Goal: Information Seeking & Learning: Get advice/opinions

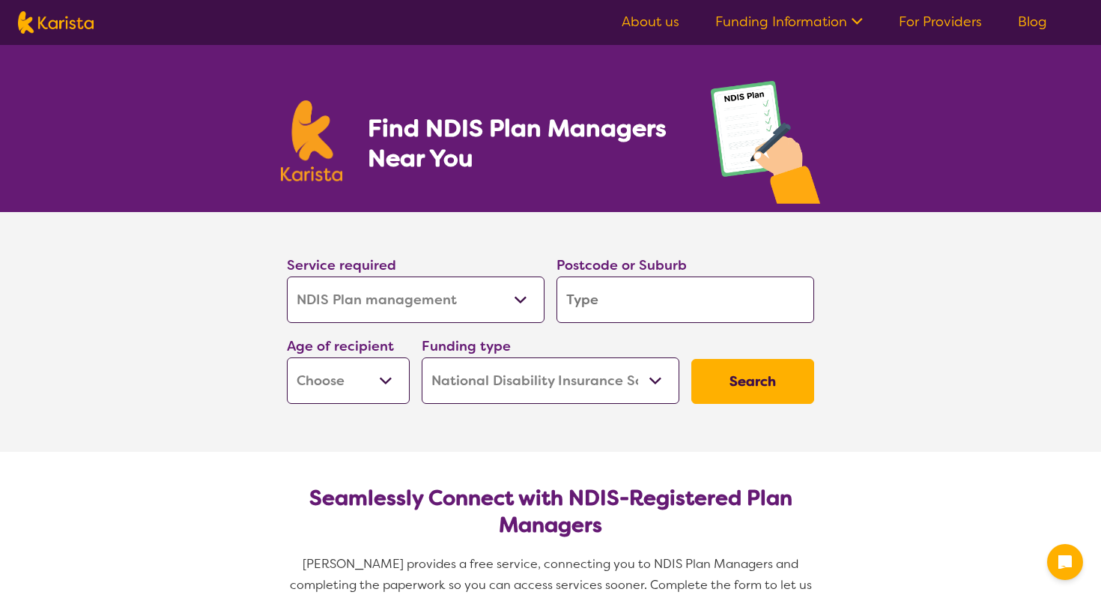
select select "NDIS Plan management"
select select "NDIS"
select select "NDIS Plan management"
select select "NDIS"
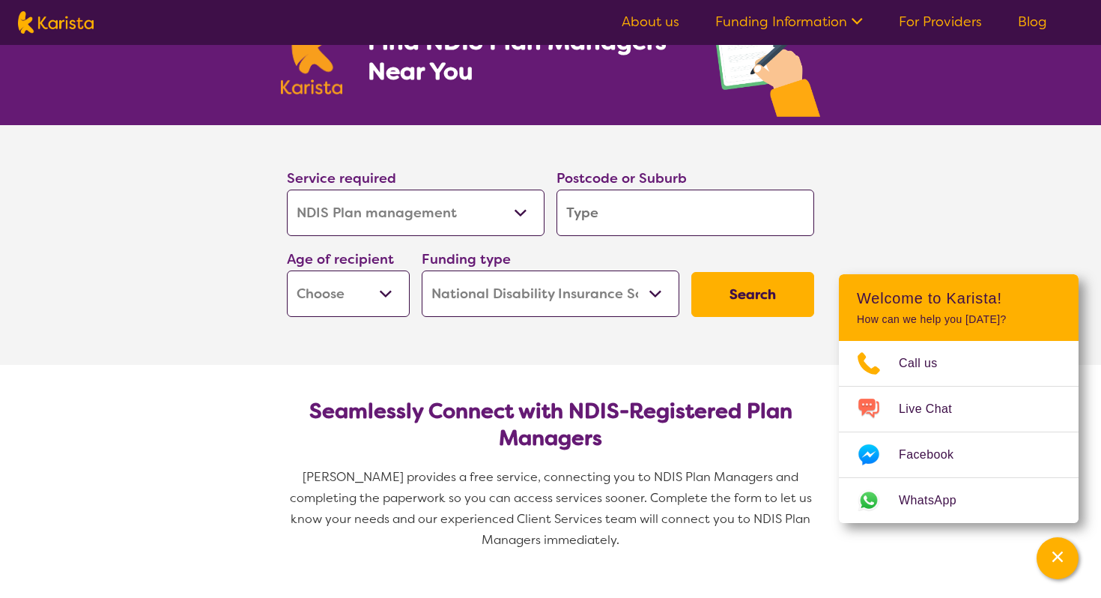
scroll to position [91, 0]
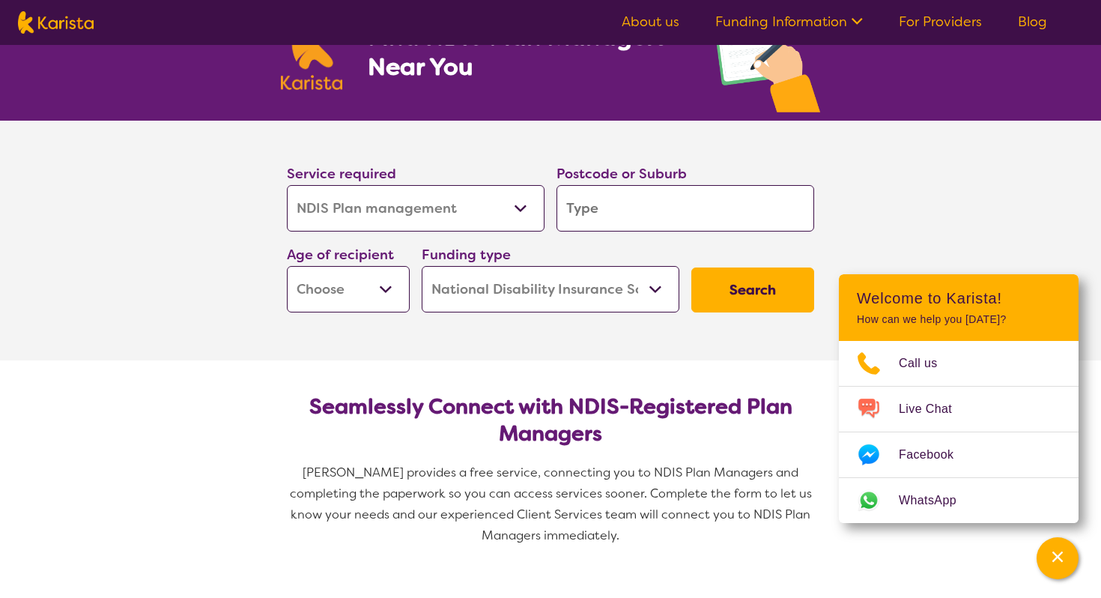
click at [412, 222] on select "Allied Health Assistant Assessment ([MEDICAL_DATA] or [MEDICAL_DATA]) Behaviour…" at bounding box center [416, 208] width 258 height 46
select select "NDIS Support Coordination"
click at [287, 185] on select "Allied Health Assistant Assessment ([MEDICAL_DATA] or [MEDICAL_DATA]) Behaviour…" at bounding box center [416, 208] width 258 height 46
select select "NDIS Support Coordination"
click at [634, 196] on input "search" at bounding box center [685, 208] width 258 height 46
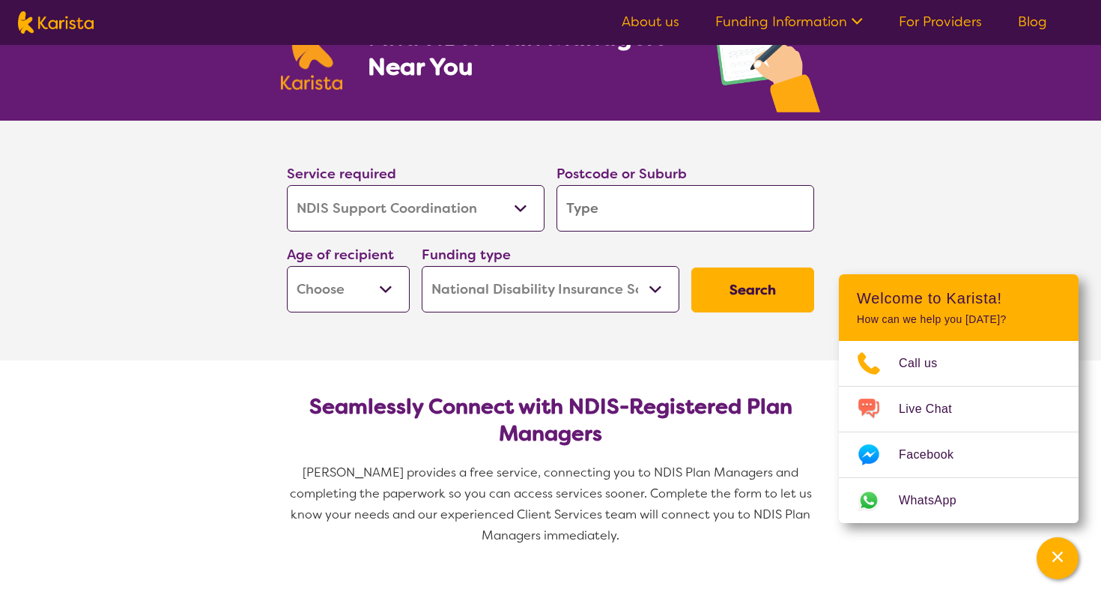
type input "3"
type input "30"
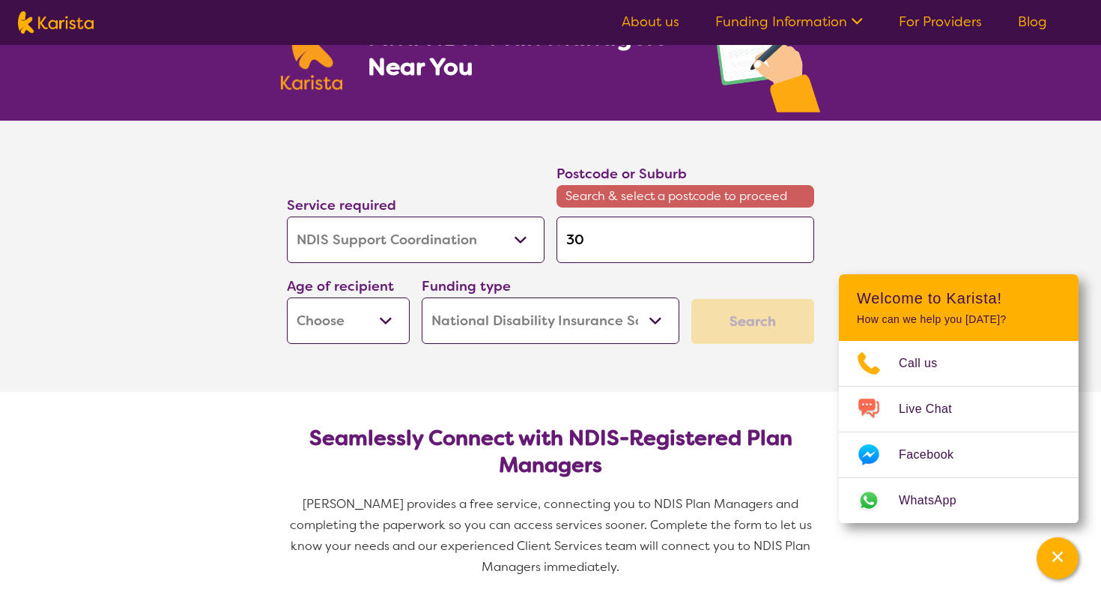
type input "307"
type input "3073"
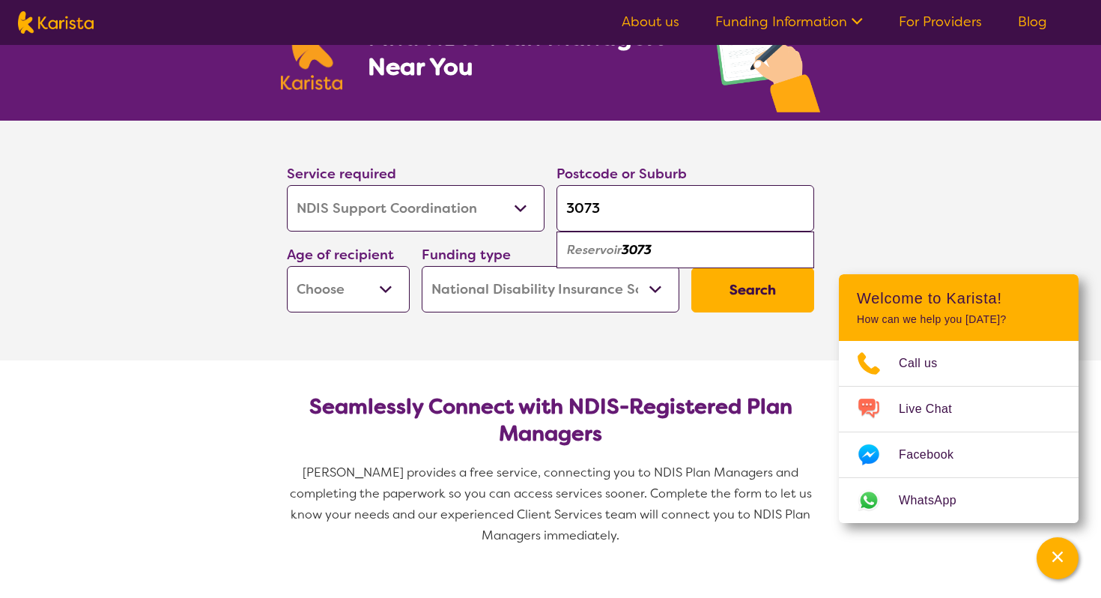
type input "3073"
click at [617, 255] on em "Reservoir" at bounding box center [594, 250] width 55 height 16
click at [386, 293] on select "Early Childhood - 0 to 9 Child - 10 to 11 Adolescent - 12 to 17 Adult - 18 to 6…" at bounding box center [348, 289] width 123 height 46
select select "AD"
click at [287, 266] on select "Early Childhood - 0 to 9 Child - 10 to 11 Adolescent - 12 to 17 Adult - 18 to 6…" at bounding box center [348, 289] width 123 height 46
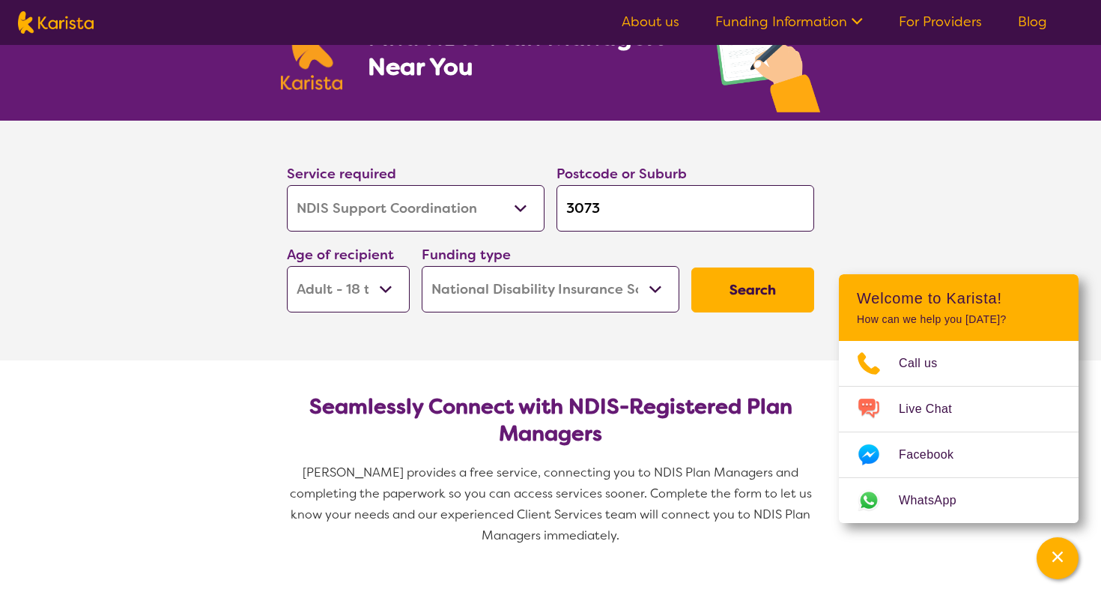
select select "AD"
click at [732, 289] on button "Search" at bounding box center [752, 289] width 123 height 45
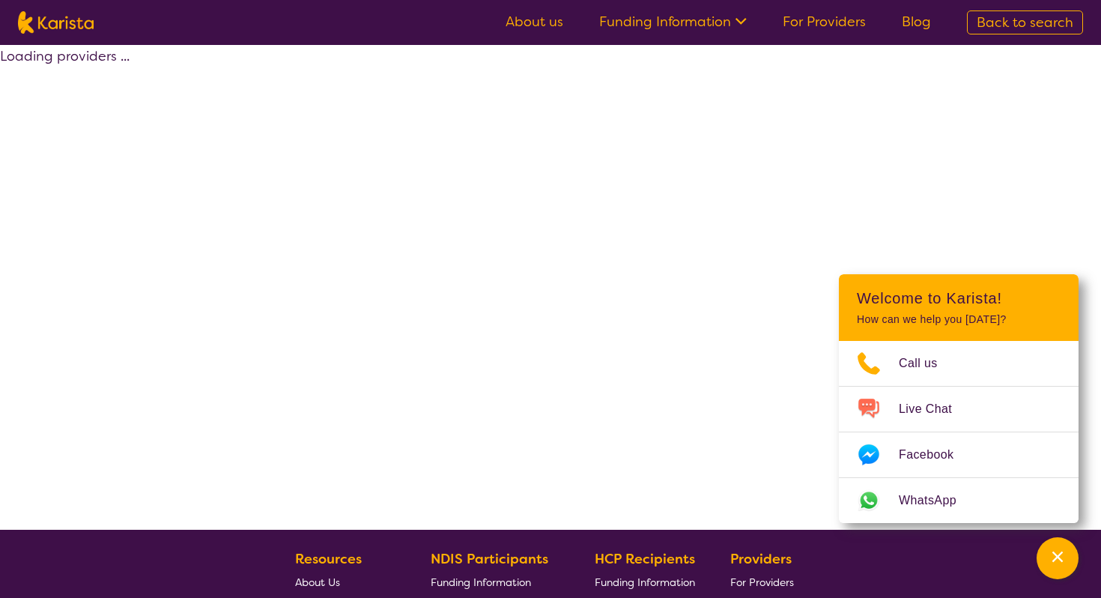
select select "by_score"
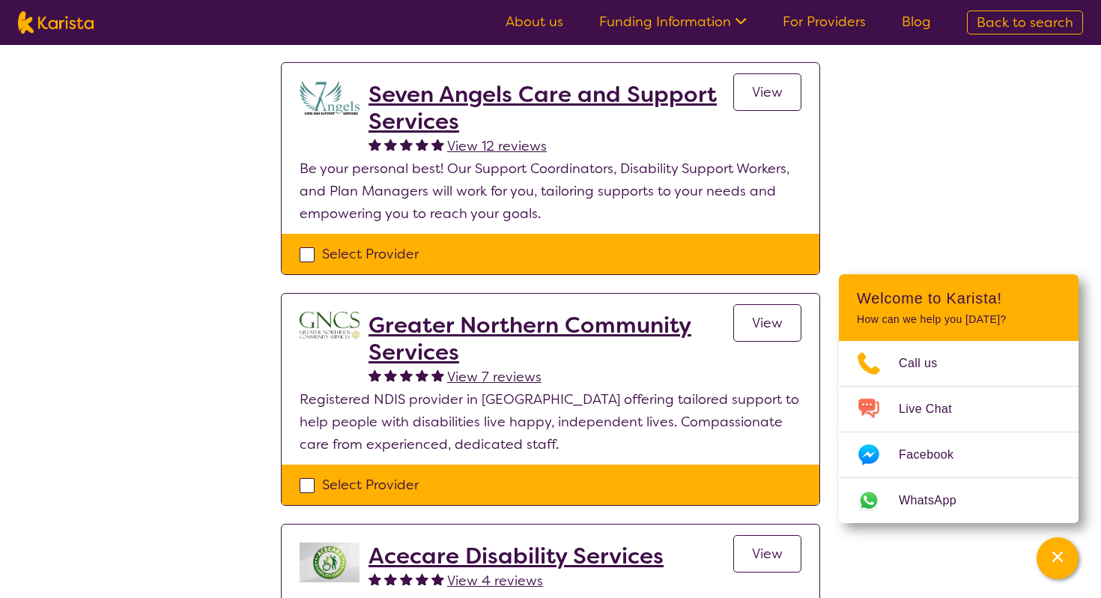
scroll to position [108, 0]
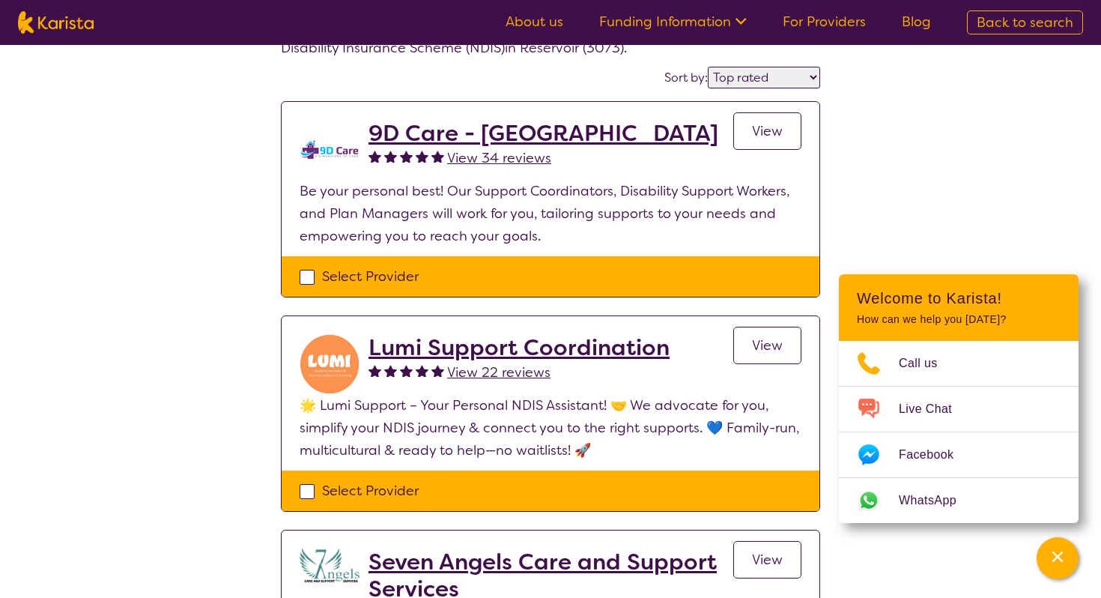
click at [474, 152] on span "View 34 reviews" at bounding box center [499, 158] width 104 height 18
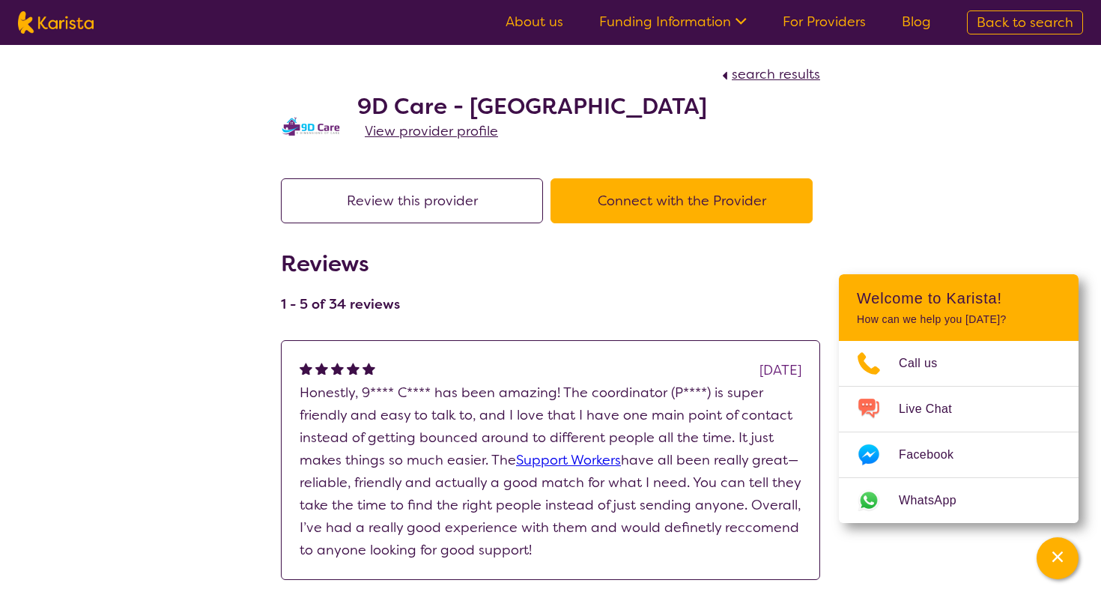
click at [433, 132] on span "View provider profile" at bounding box center [431, 131] width 133 height 18
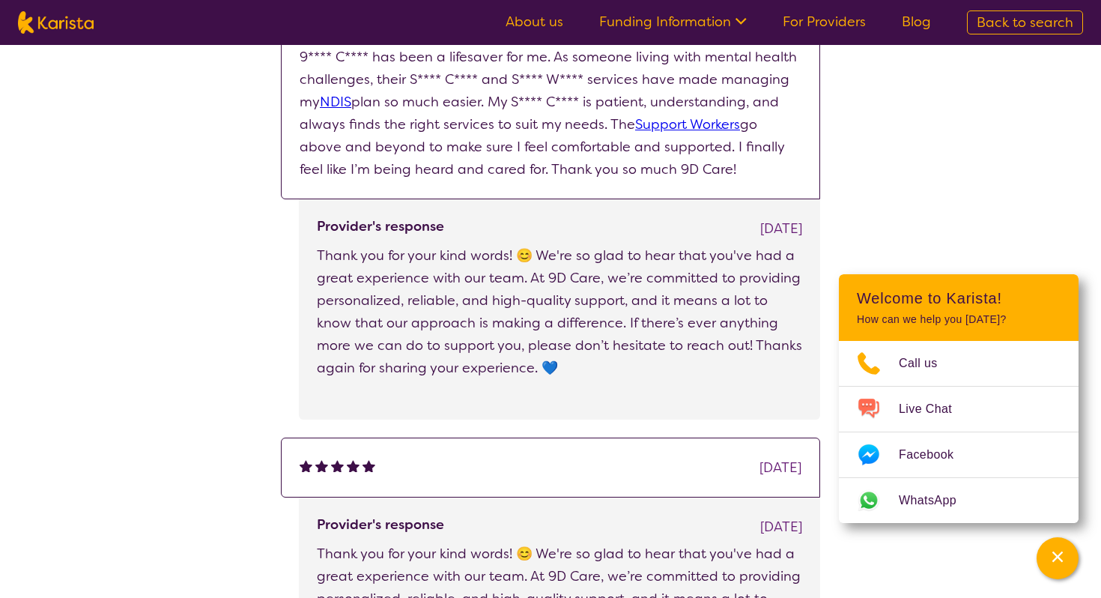
scroll to position [592, 0]
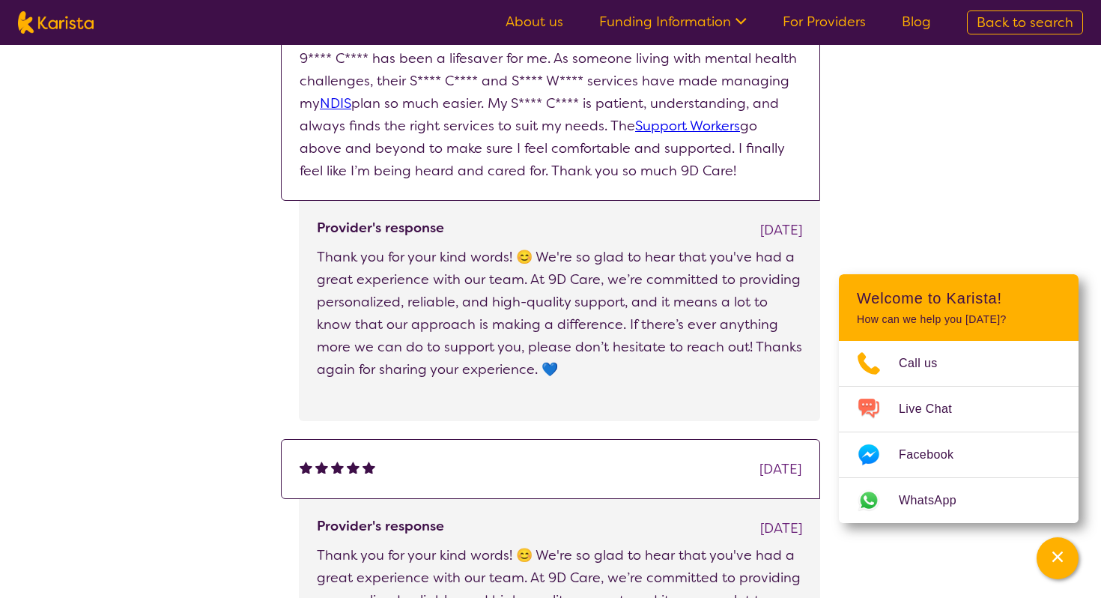
scroll to position [108, 0]
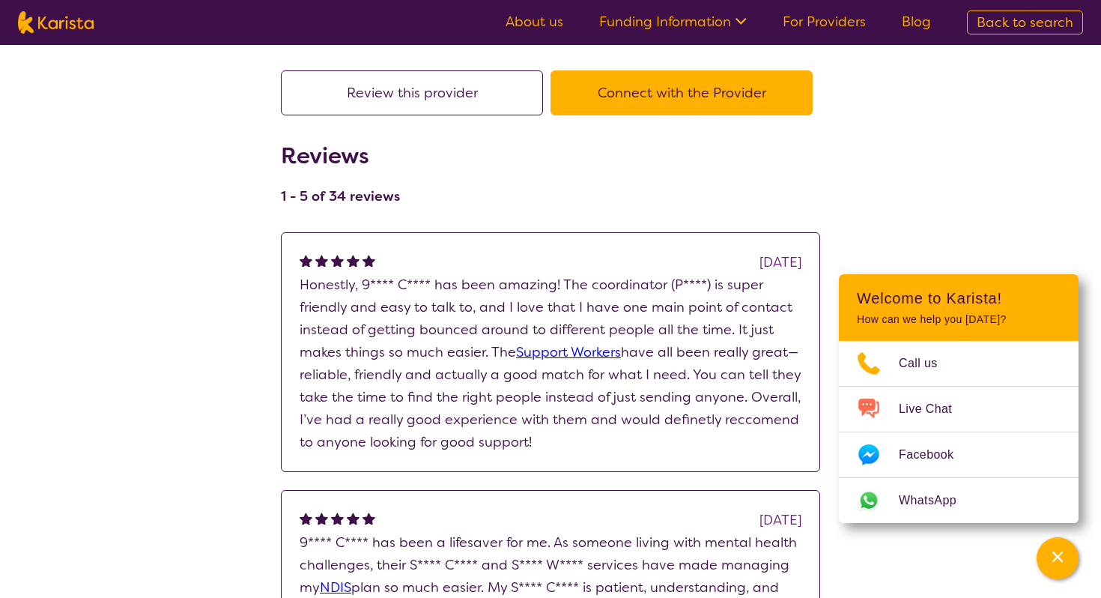
select select "by_score"
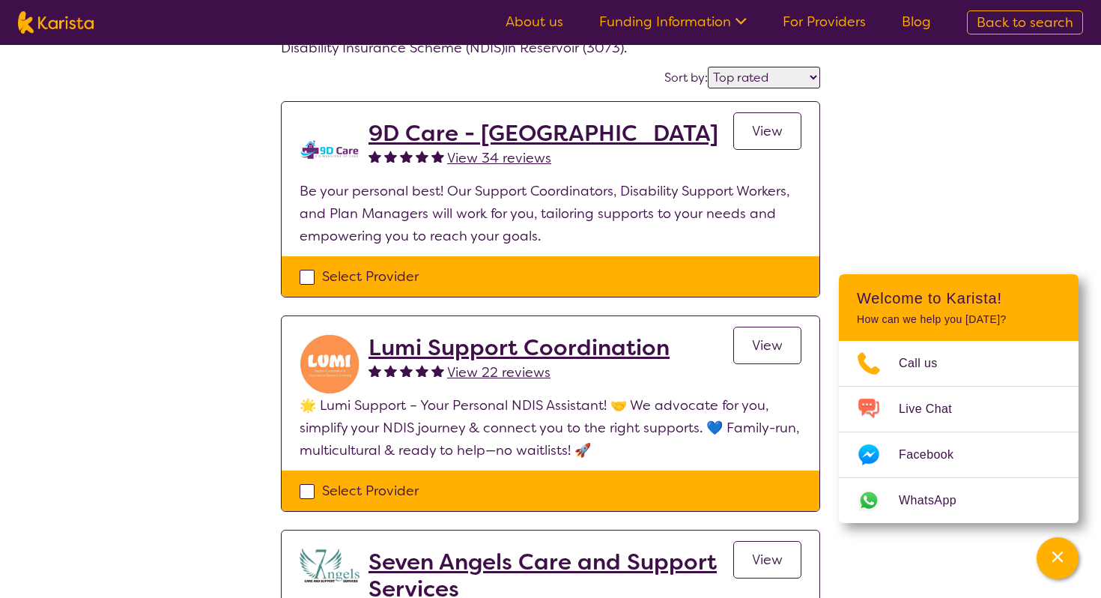
click at [451, 342] on h2 "Lumi Support Coordination" at bounding box center [518, 347] width 301 height 27
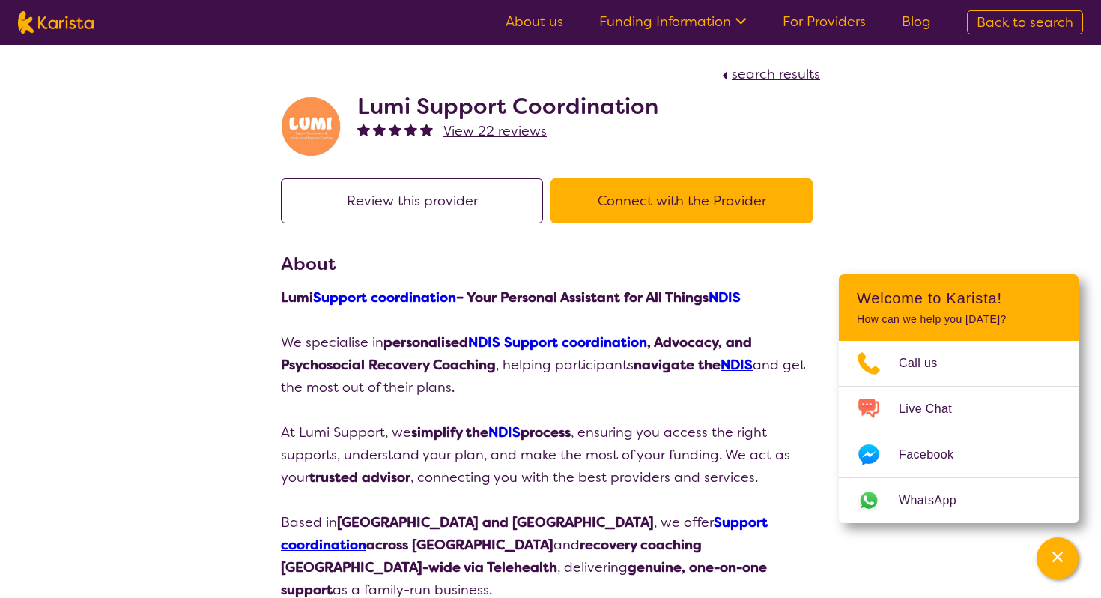
click at [386, 297] on link "Support coordination" at bounding box center [384, 297] width 143 height 18
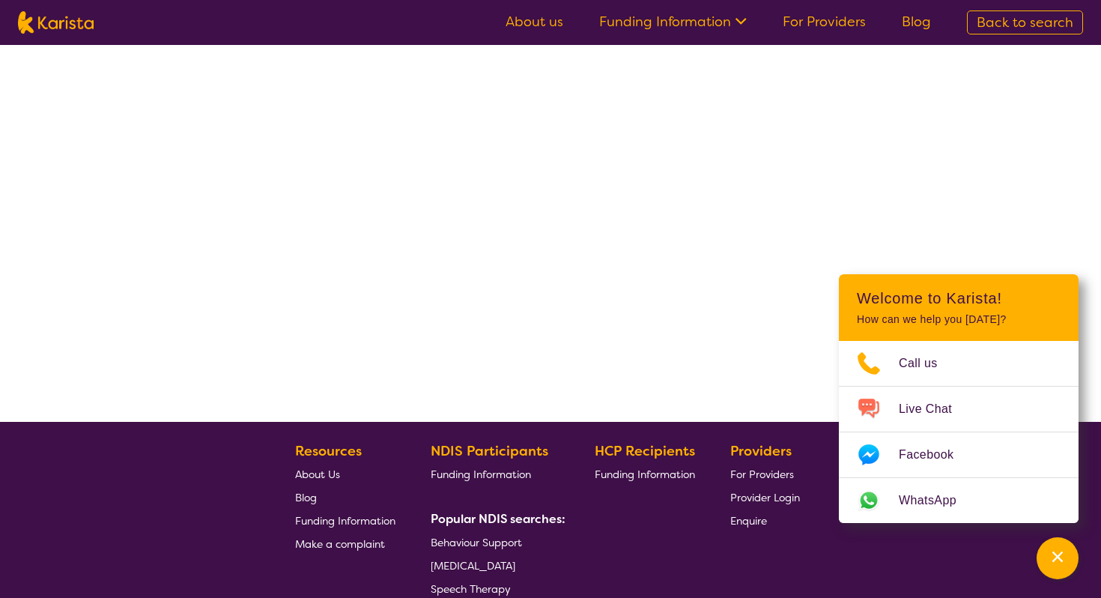
select select "by_score"
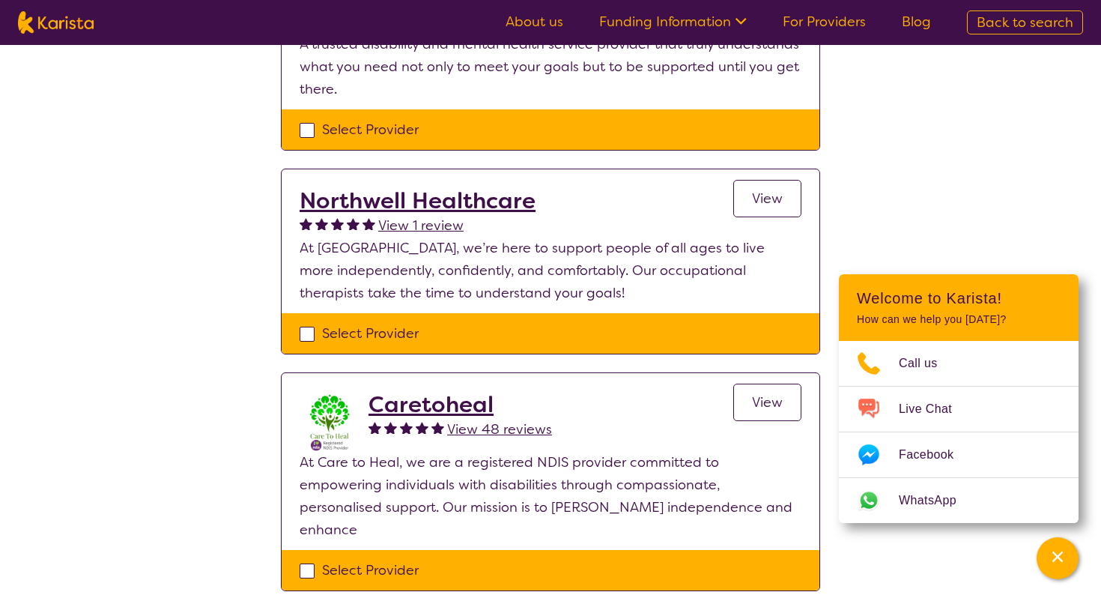
scroll to position [1343, 0]
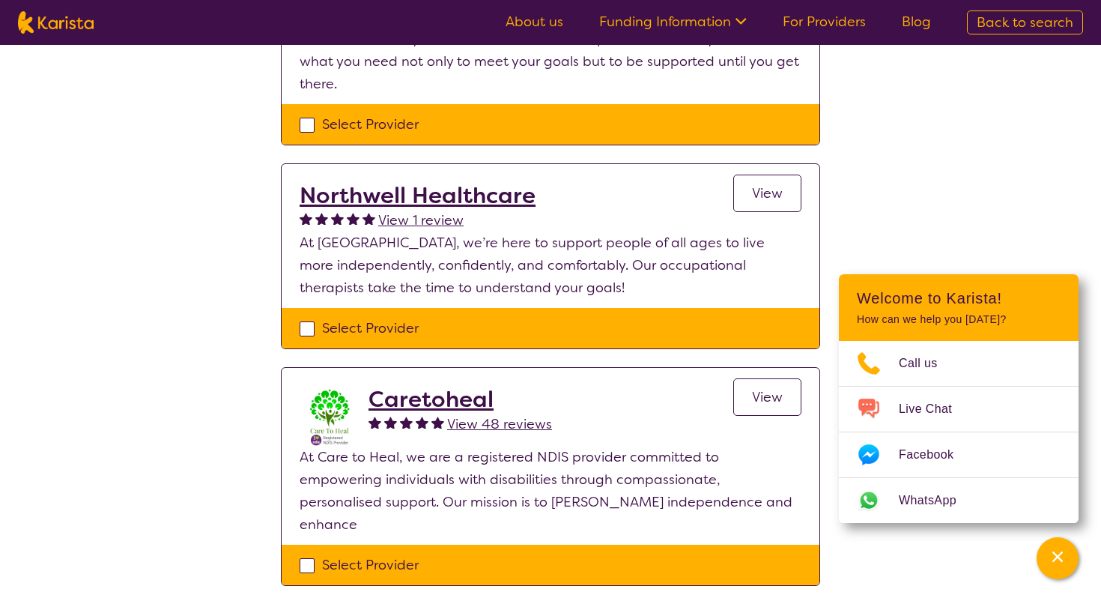
click at [460, 398] on h2 "Caretoheal" at bounding box center [459, 399] width 183 height 27
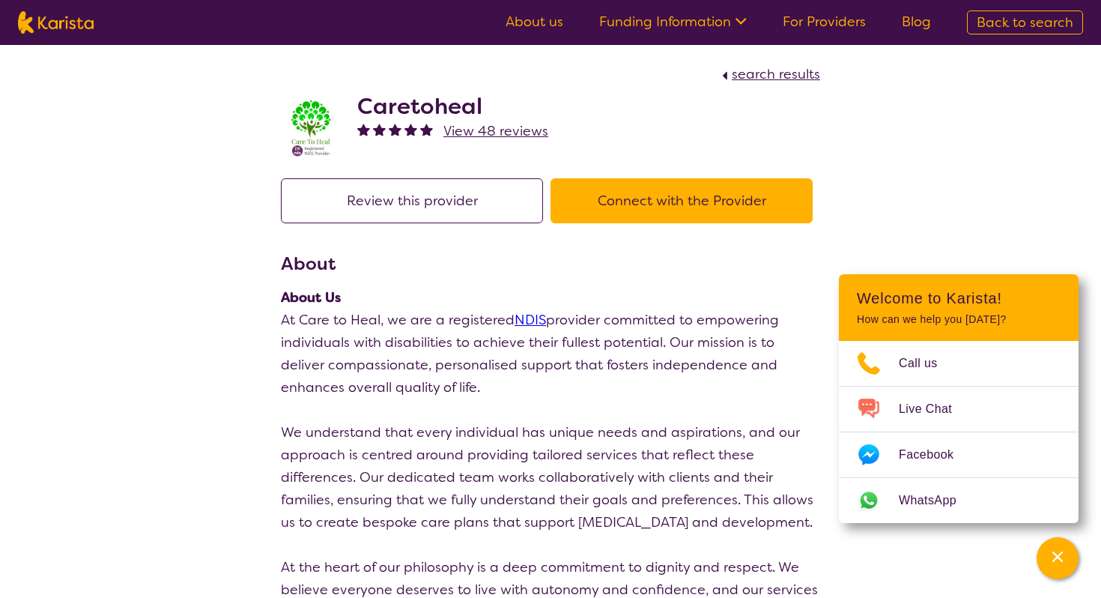
click at [491, 131] on span "View 48 reviews" at bounding box center [495, 131] width 105 height 18
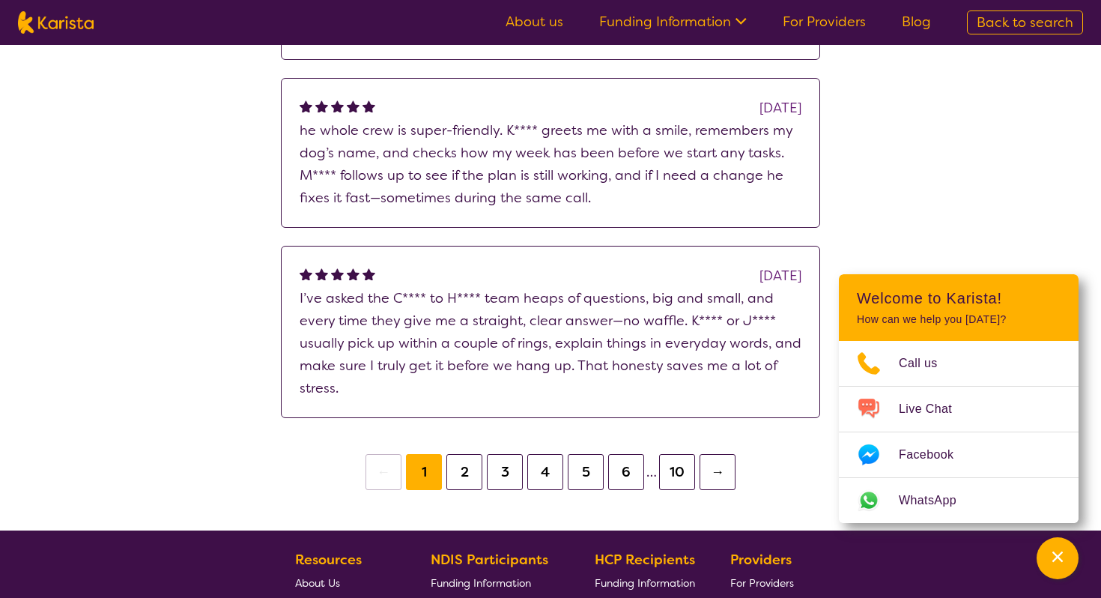
scroll to position [593, 0]
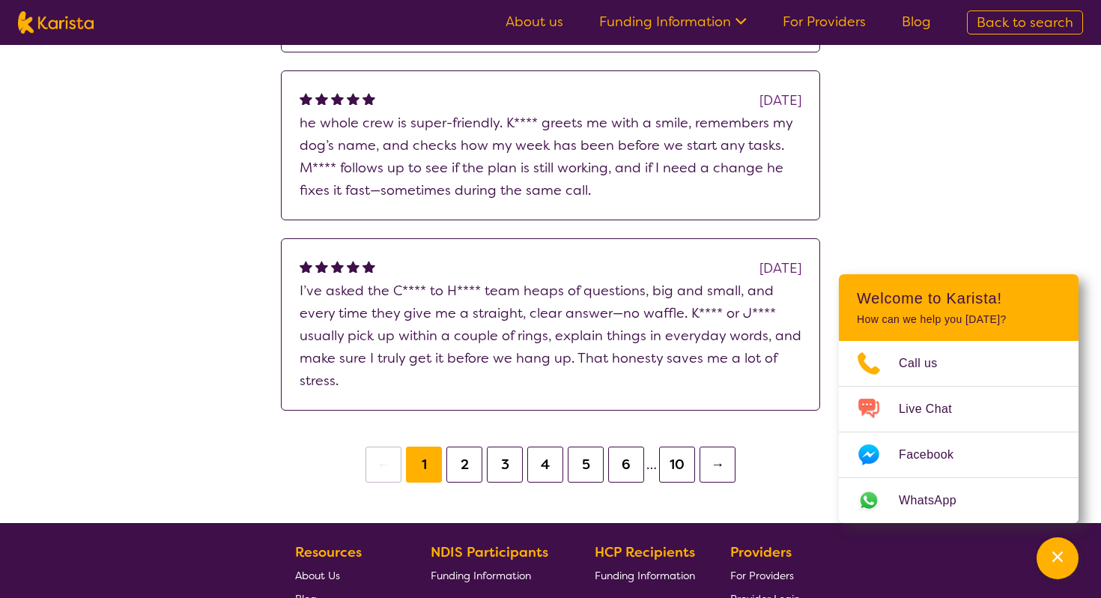
click at [457, 464] on button "2" at bounding box center [464, 464] width 36 height 36
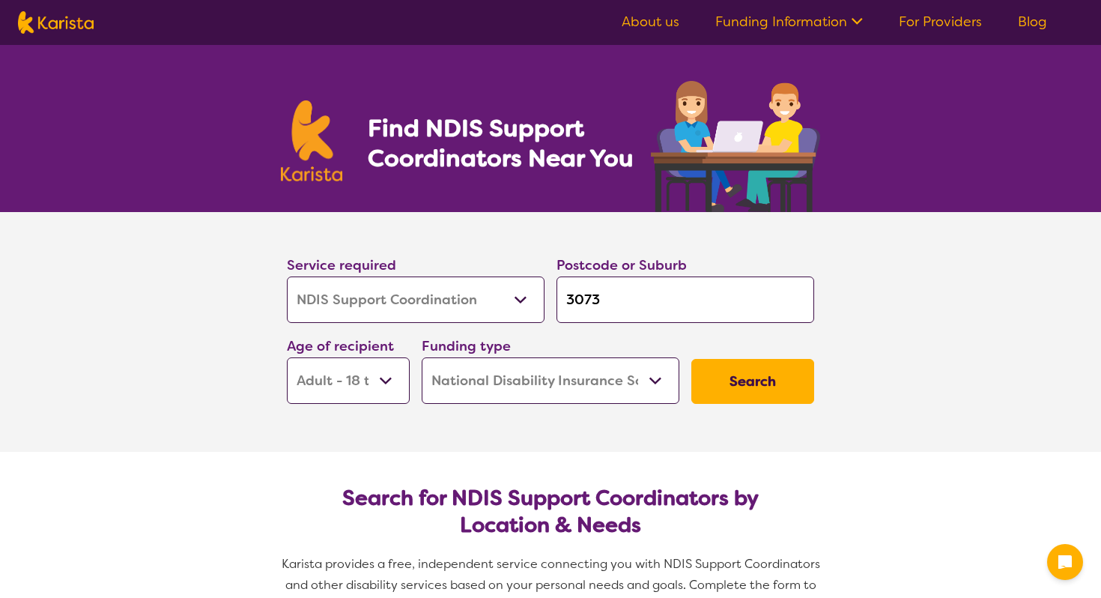
select select "NDIS Support Coordination"
select select "AD"
select select "NDIS"
select select "NDIS Support Coordination"
select select "AD"
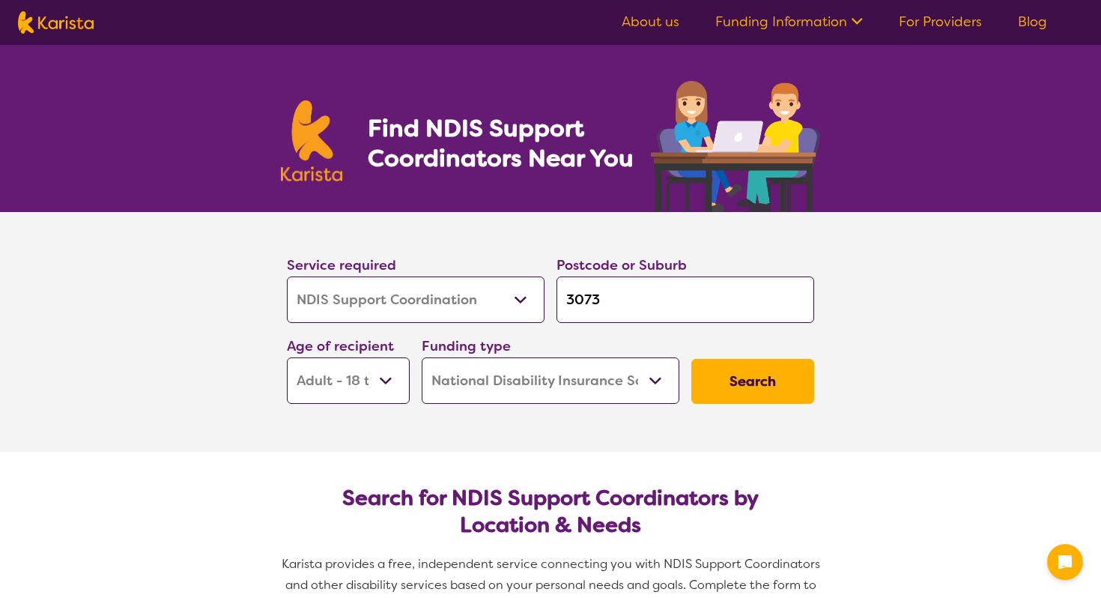
select select "NDIS"
